Goal: Task Accomplishment & Management: Use online tool/utility

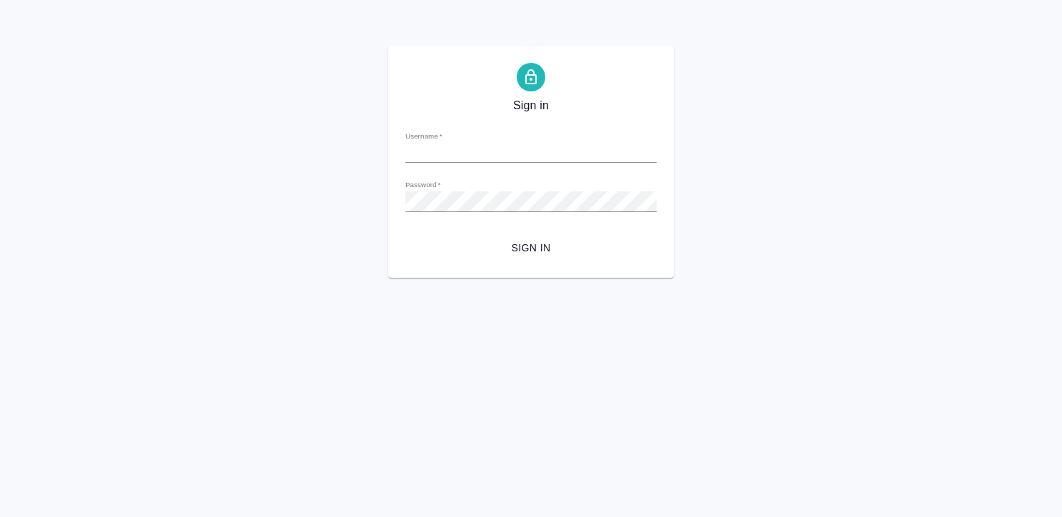
type input "k.kritskaya@awatera.com"
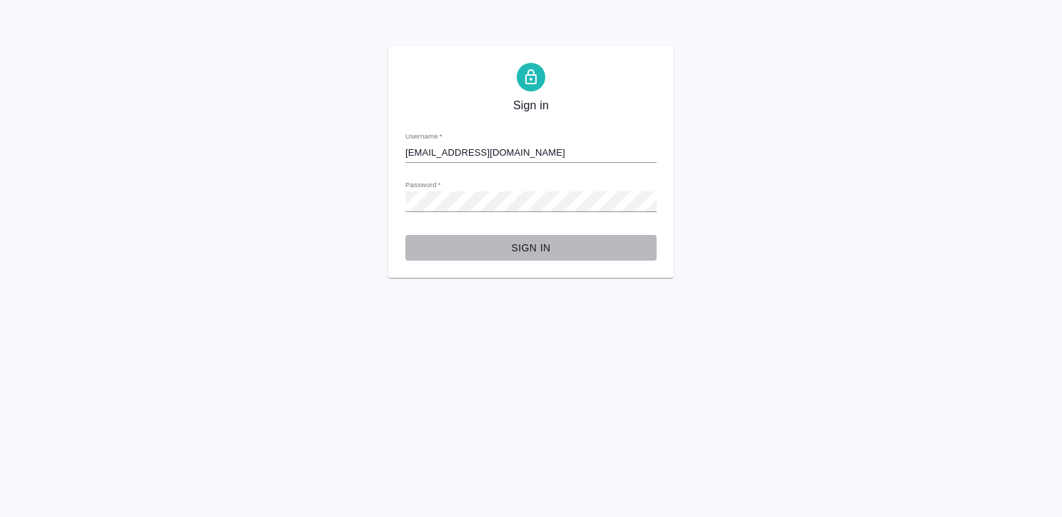
click at [539, 240] on span "Sign in" at bounding box center [531, 248] width 228 height 18
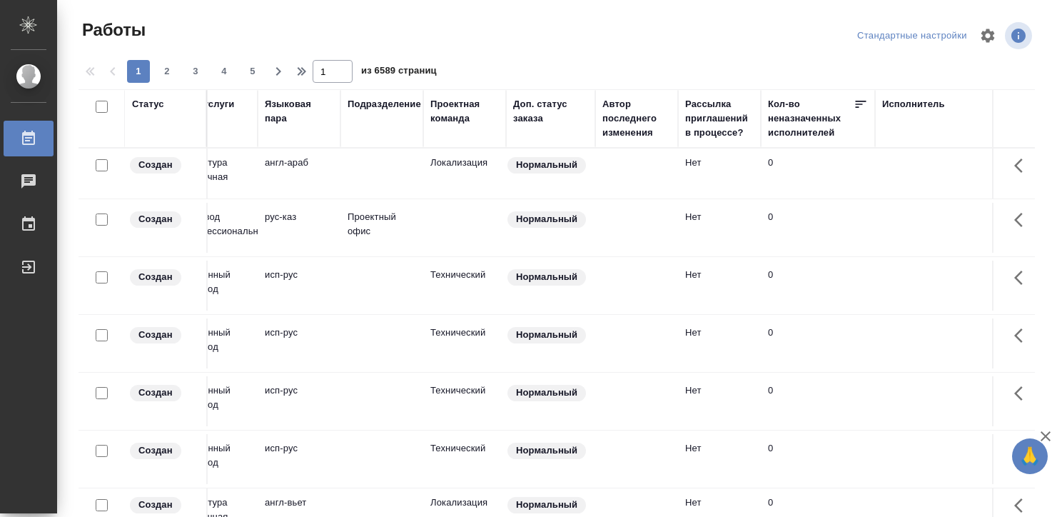
scroll to position [0, 282]
click at [885, 106] on div "Исполнитель" at bounding box center [912, 104] width 63 height 14
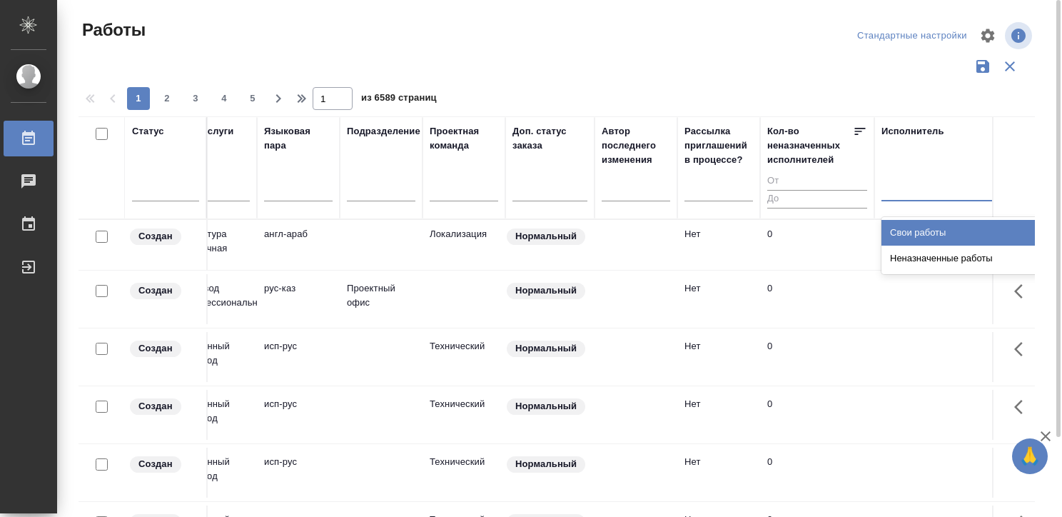
click at [892, 183] on div at bounding box center [974, 186] width 186 height 21
click at [901, 229] on div "Свои работы" at bounding box center [988, 233] width 214 height 26
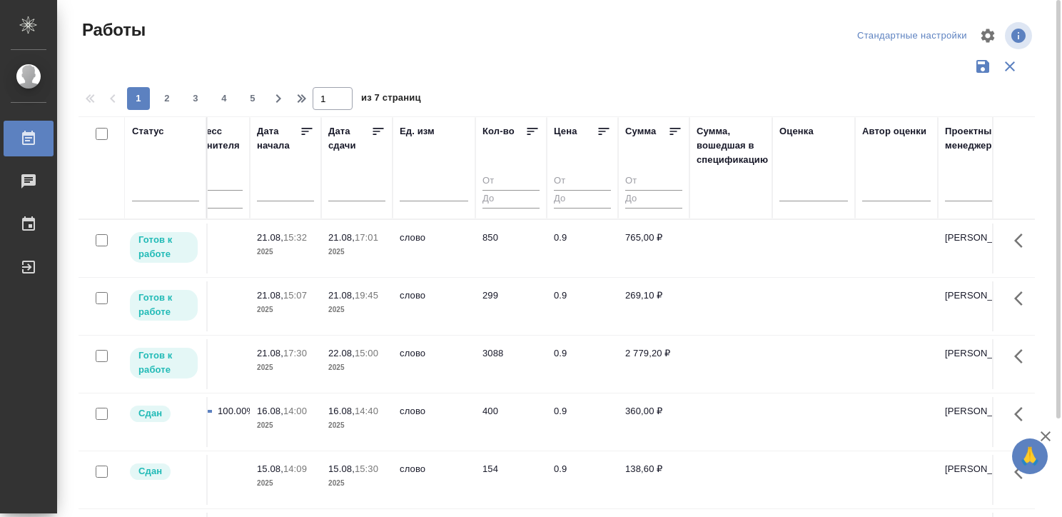
scroll to position [0, 1197]
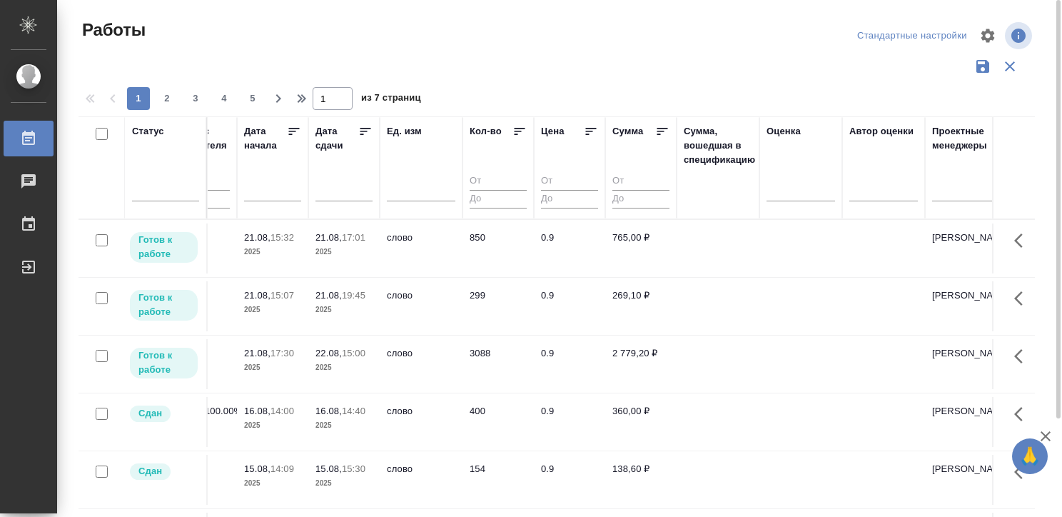
click at [716, 273] on td at bounding box center [717, 248] width 83 height 50
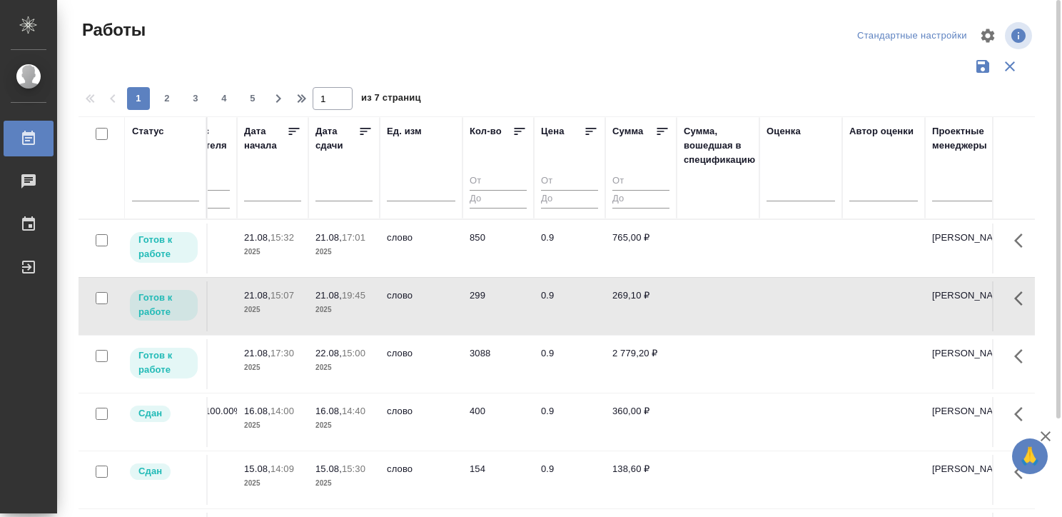
click at [716, 273] on td at bounding box center [717, 248] width 83 height 50
click at [434, 273] on td "слово" at bounding box center [421, 248] width 83 height 50
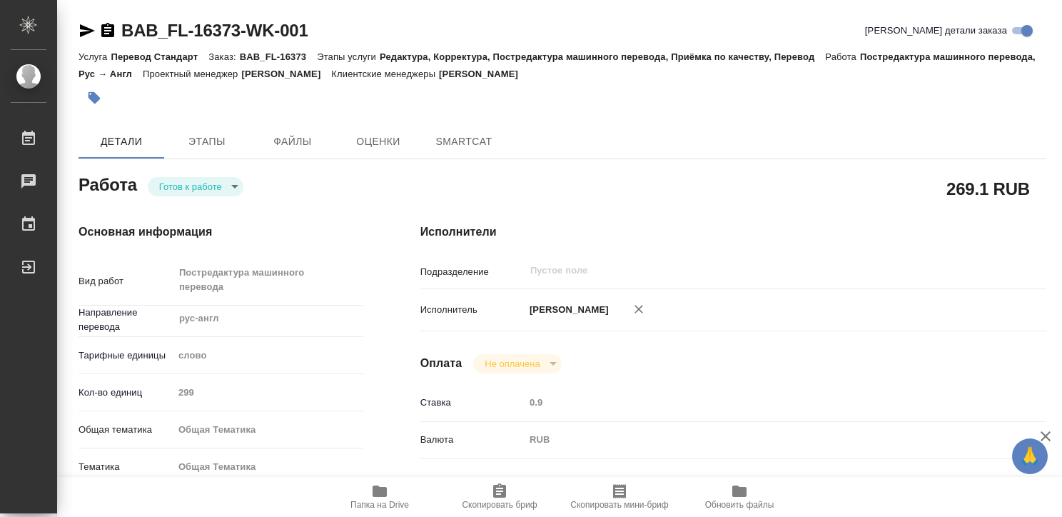
type textarea "x"
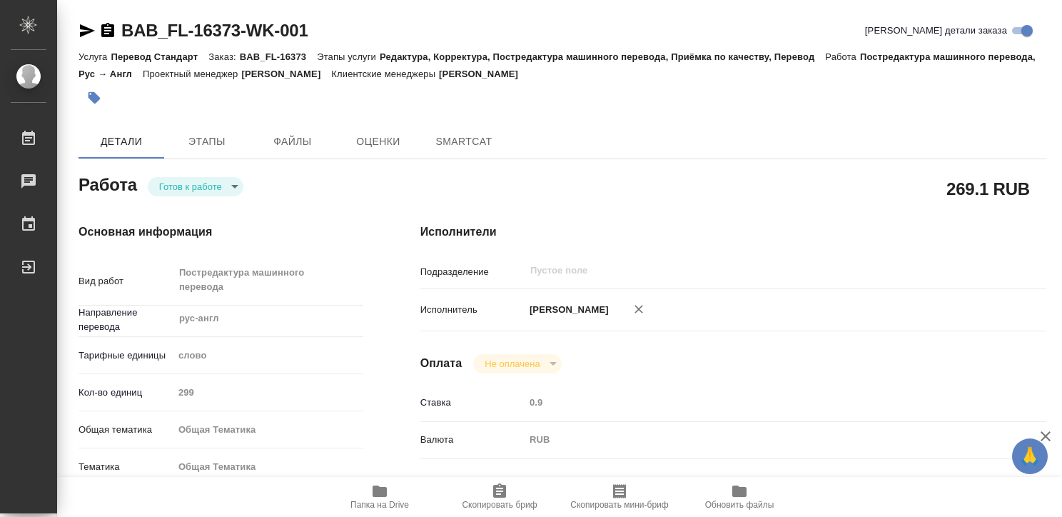
type textarea "x"
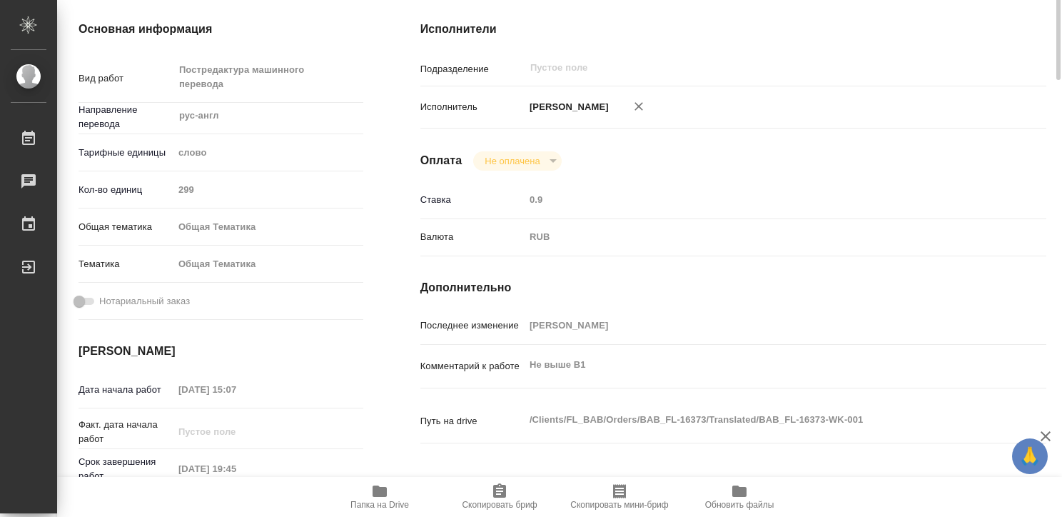
type textarea "x"
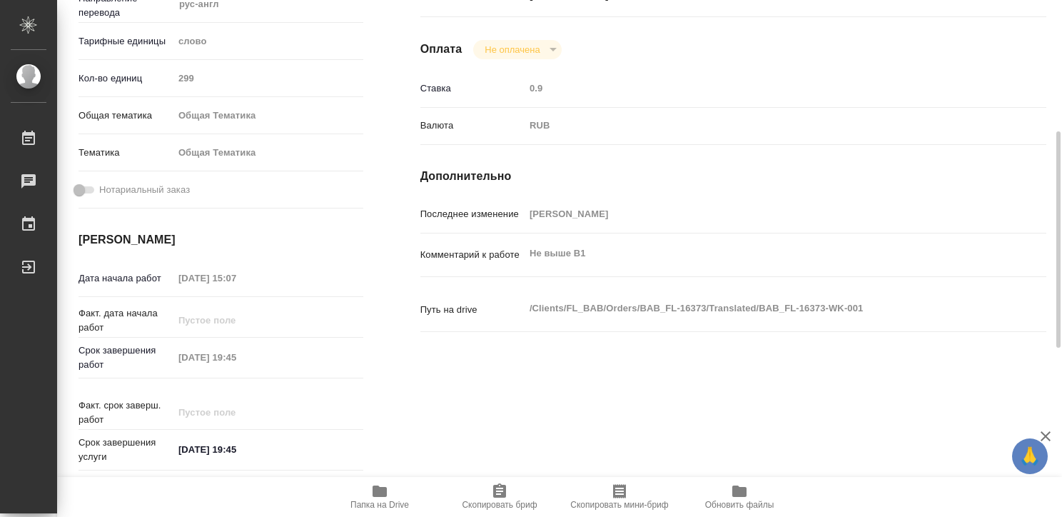
type textarea "x"
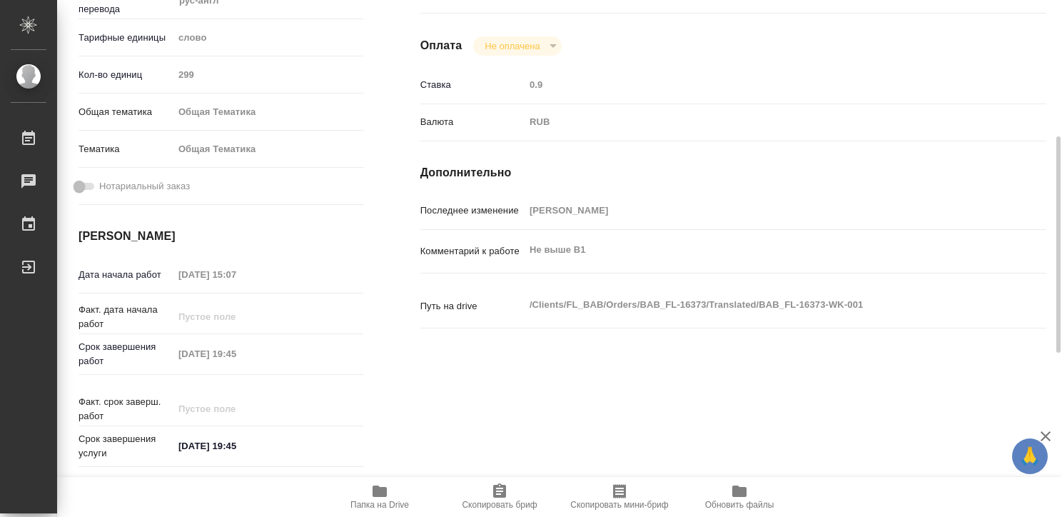
type textarea "x"
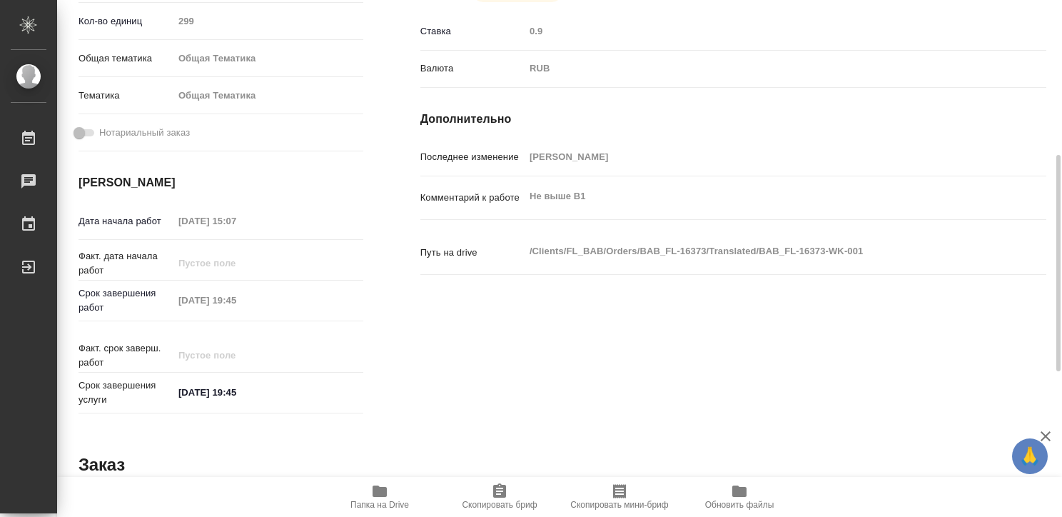
scroll to position [370, 0]
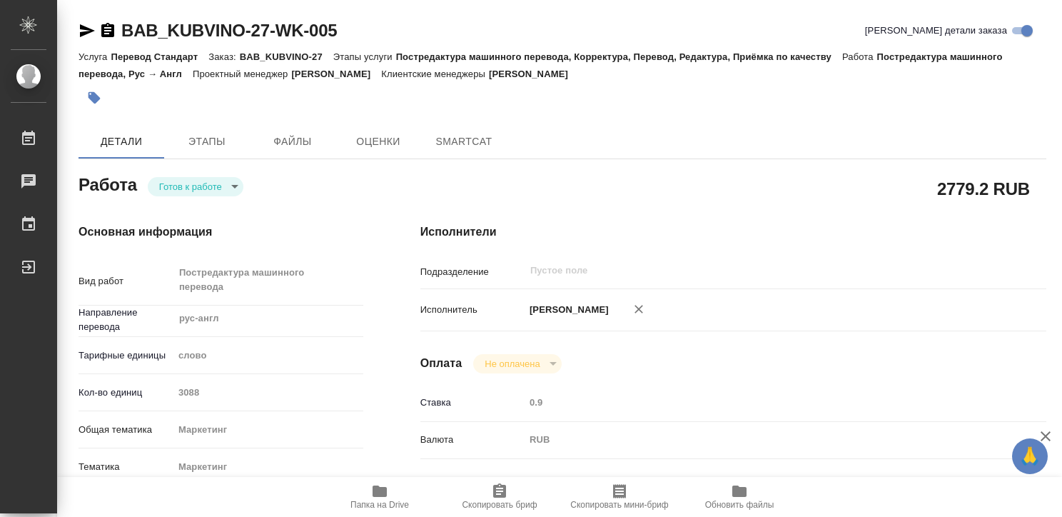
type textarea "x"
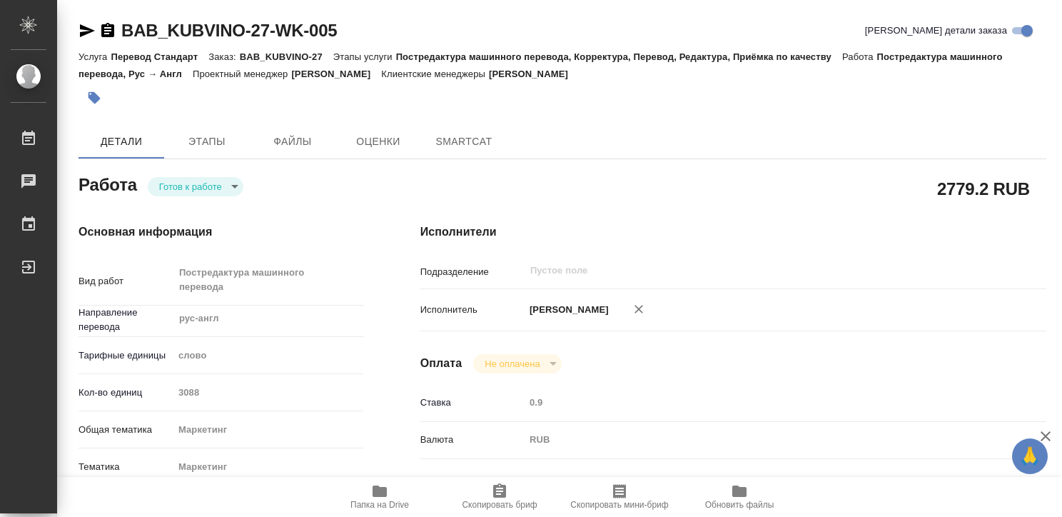
type textarea "x"
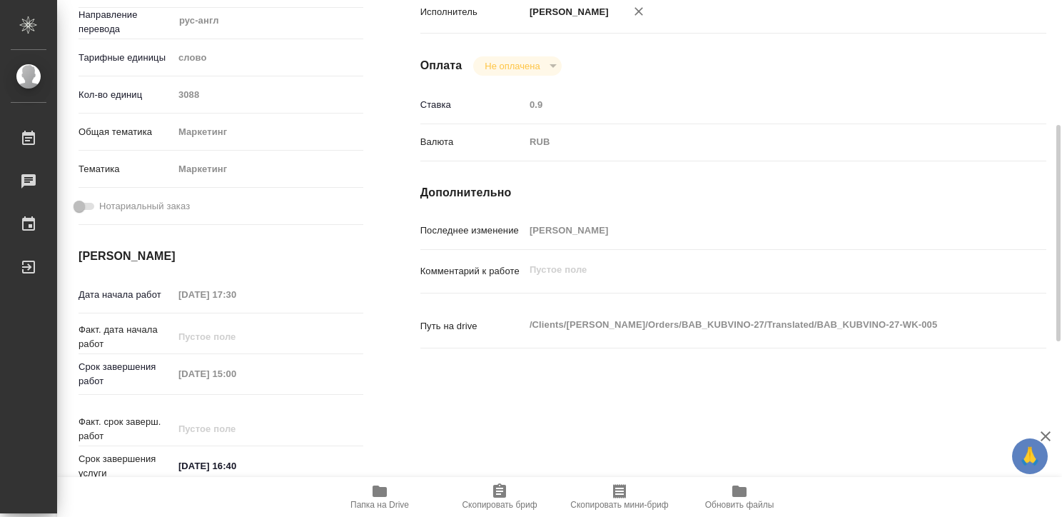
type textarea "x"
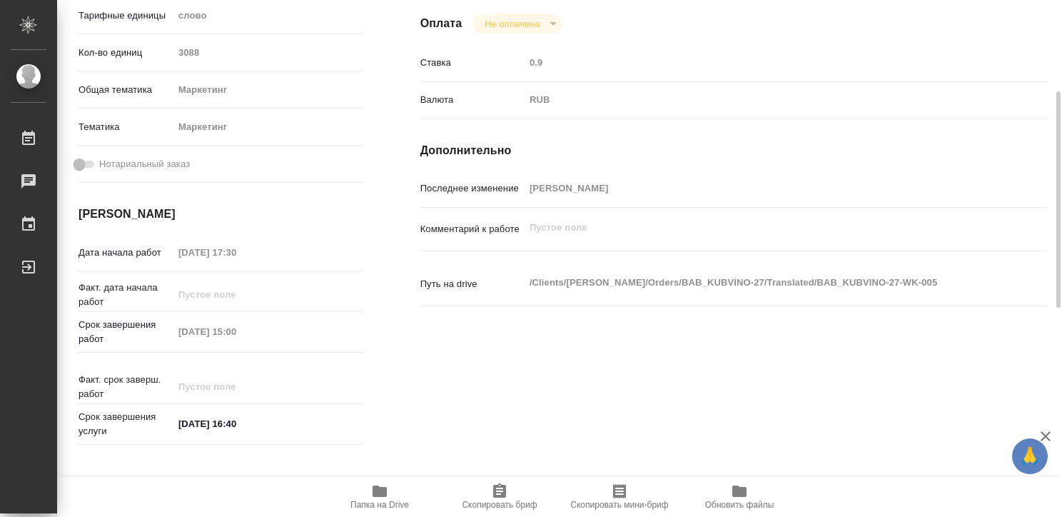
scroll to position [345, 0]
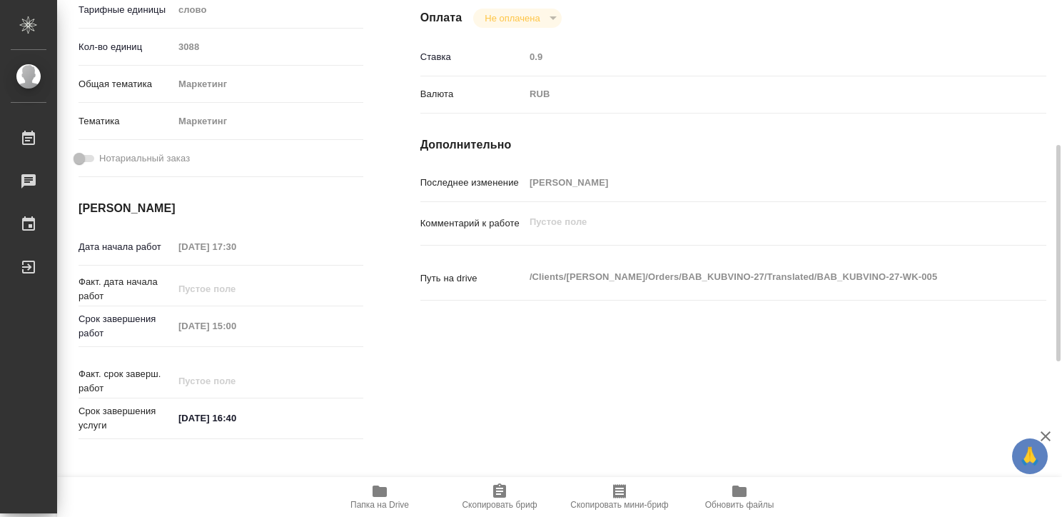
type textarea "x"
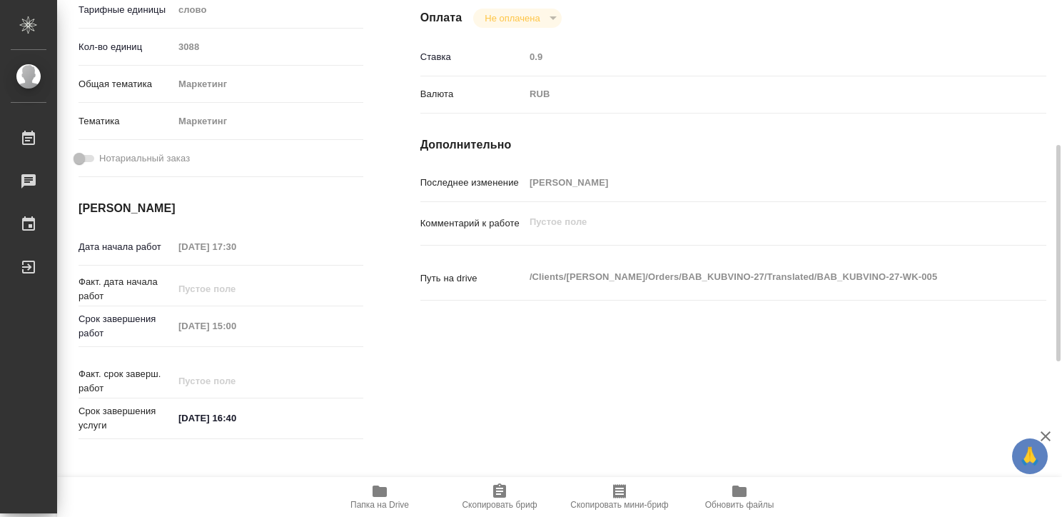
type textarea "x"
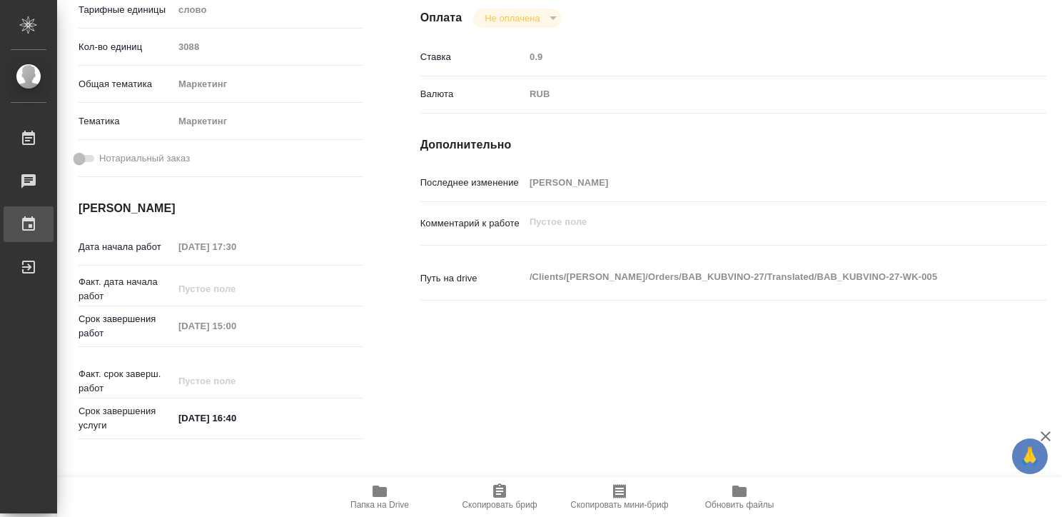
type textarea "x"
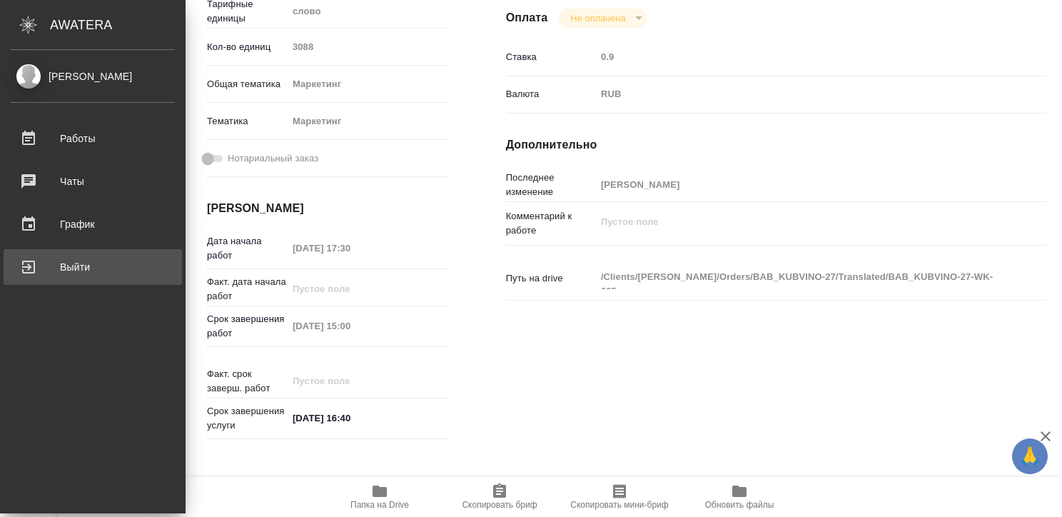
type textarea "x"
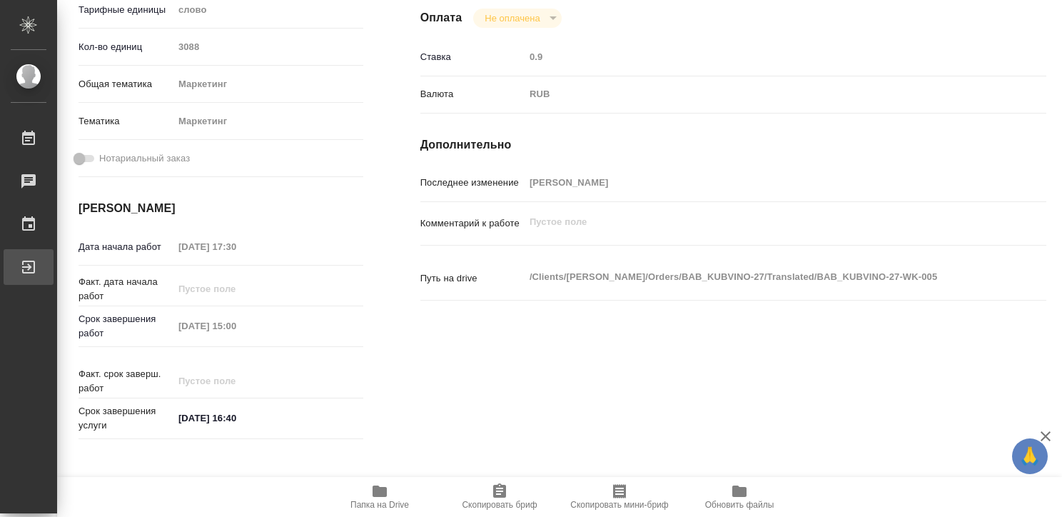
click at [29, 265] on div "Выйти" at bounding box center [11, 266] width 36 height 21
type textarea "x"
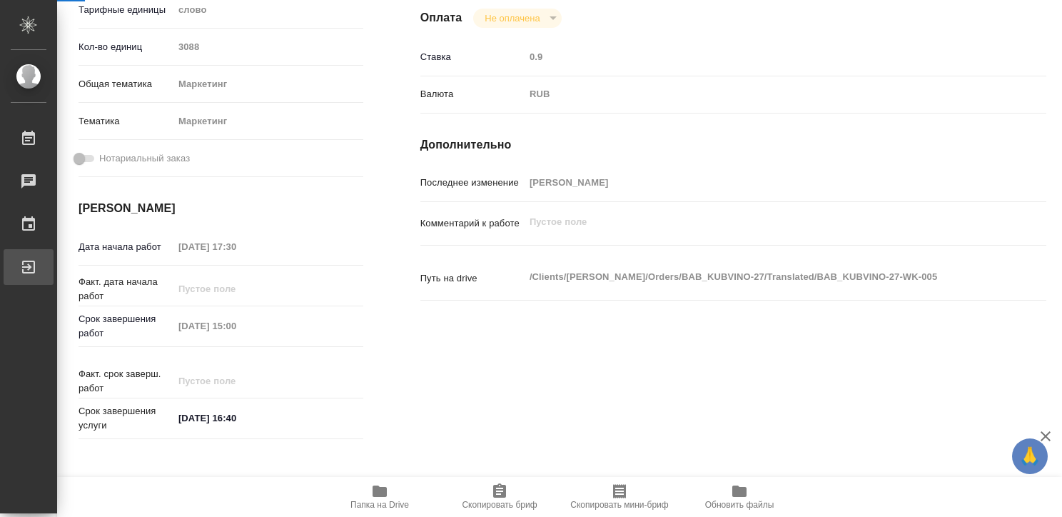
type textarea "x"
